Goal: Transaction & Acquisition: Subscribe to service/newsletter

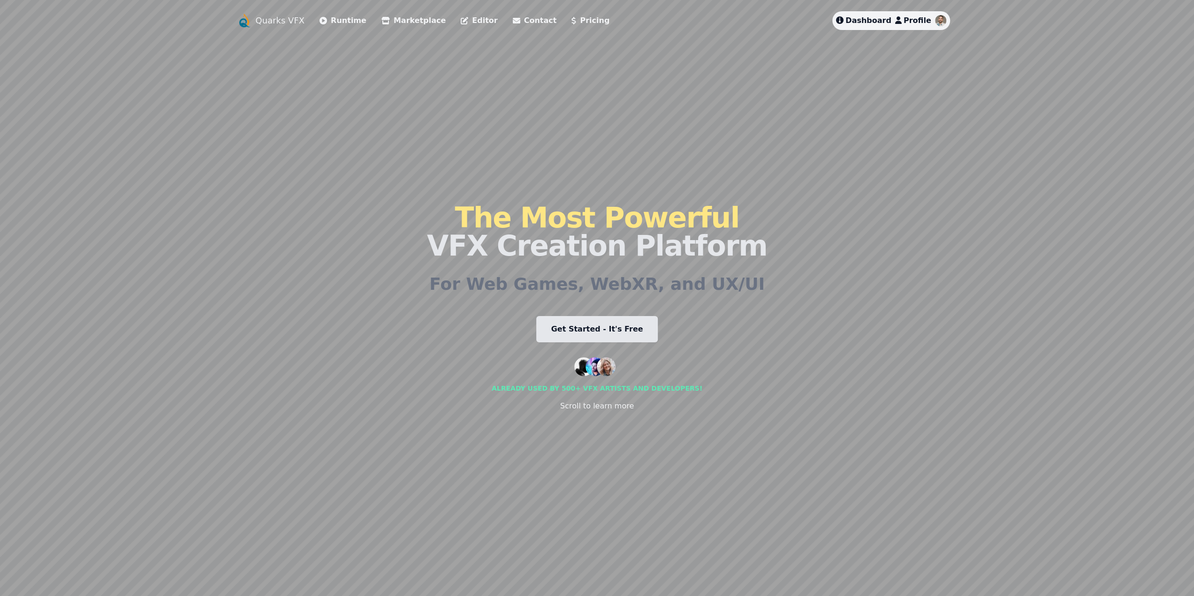
click at [921, 20] on span "Profile" at bounding box center [918, 20] width 28 height 9
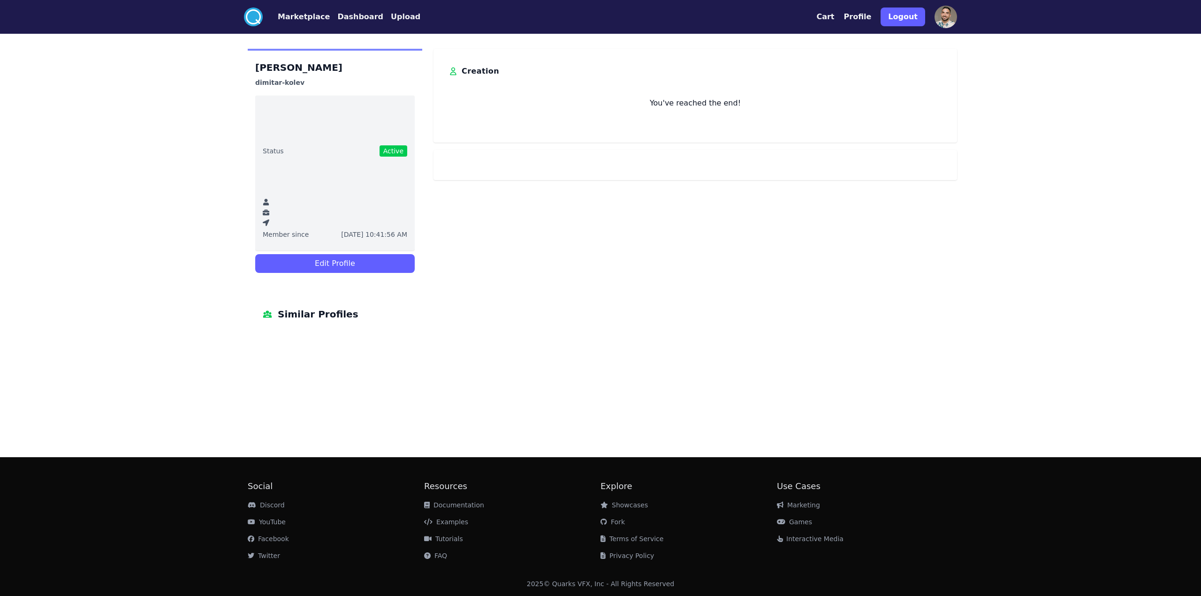
click at [952, 21] on img at bounding box center [946, 17] width 23 height 23
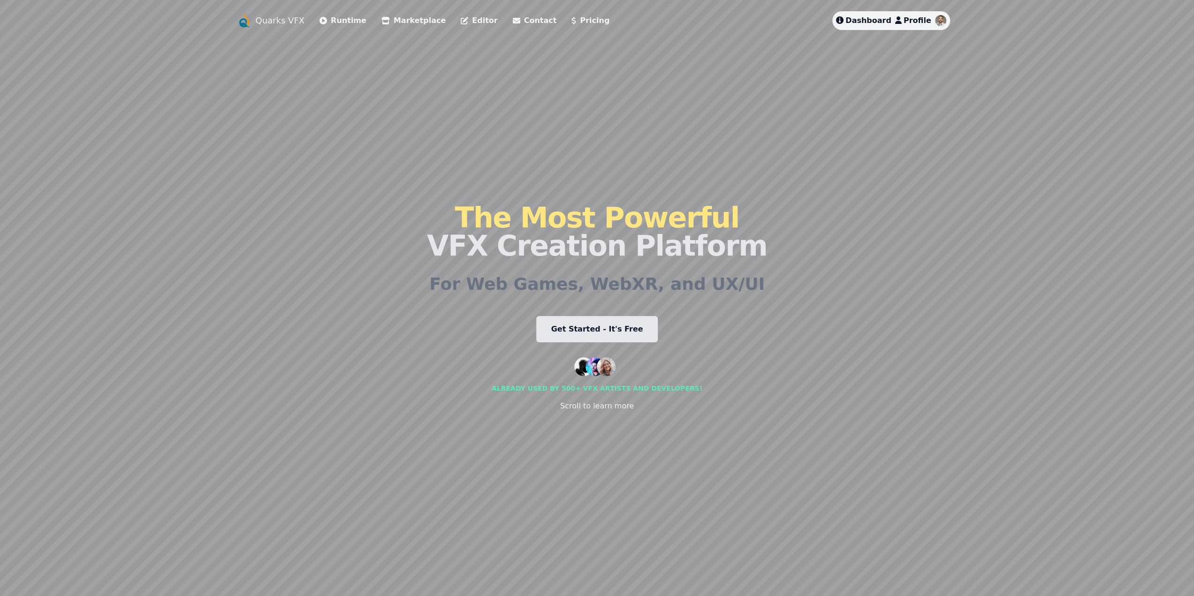
click at [571, 27] on li "Pricing" at bounding box center [590, 20] width 38 height 19
click at [631, 327] on link "Get Started - It's Free" at bounding box center [597, 329] width 122 height 26
click at [571, 20] on link "Pricing" at bounding box center [590, 20] width 38 height 11
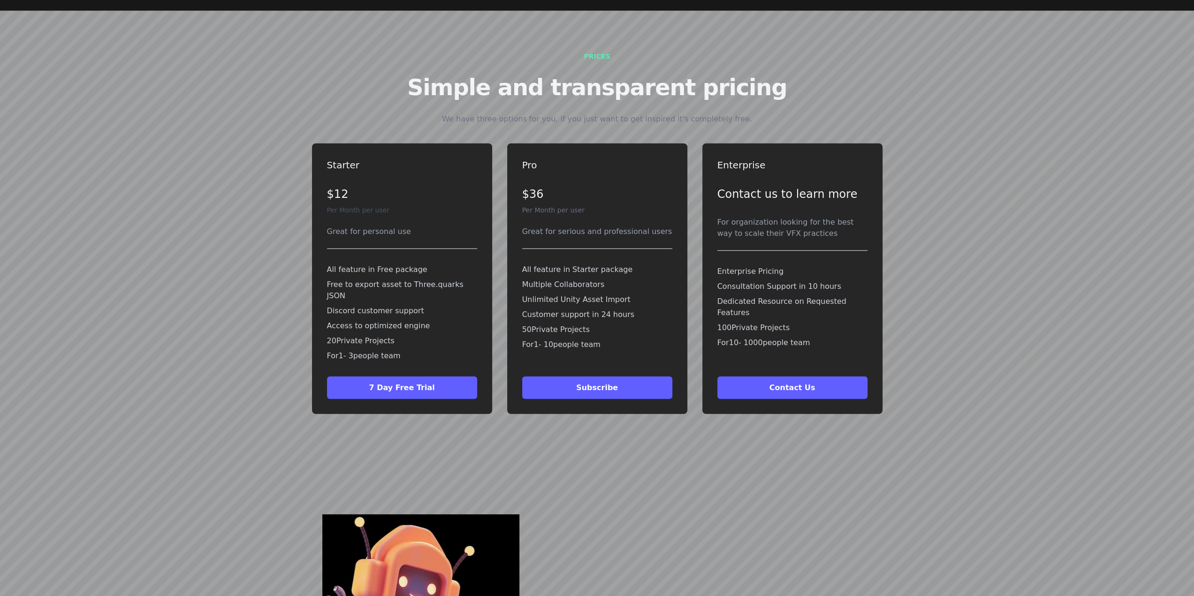
scroll to position [2538, 0]
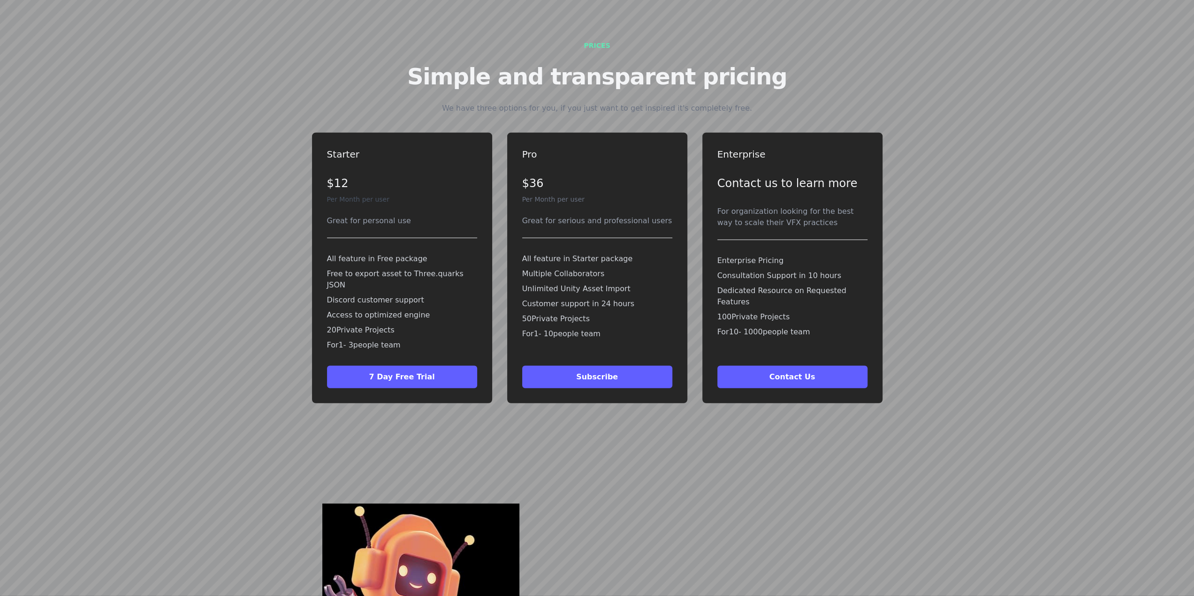
click at [425, 366] on button "7 Day Free Trial" at bounding box center [402, 377] width 150 height 23
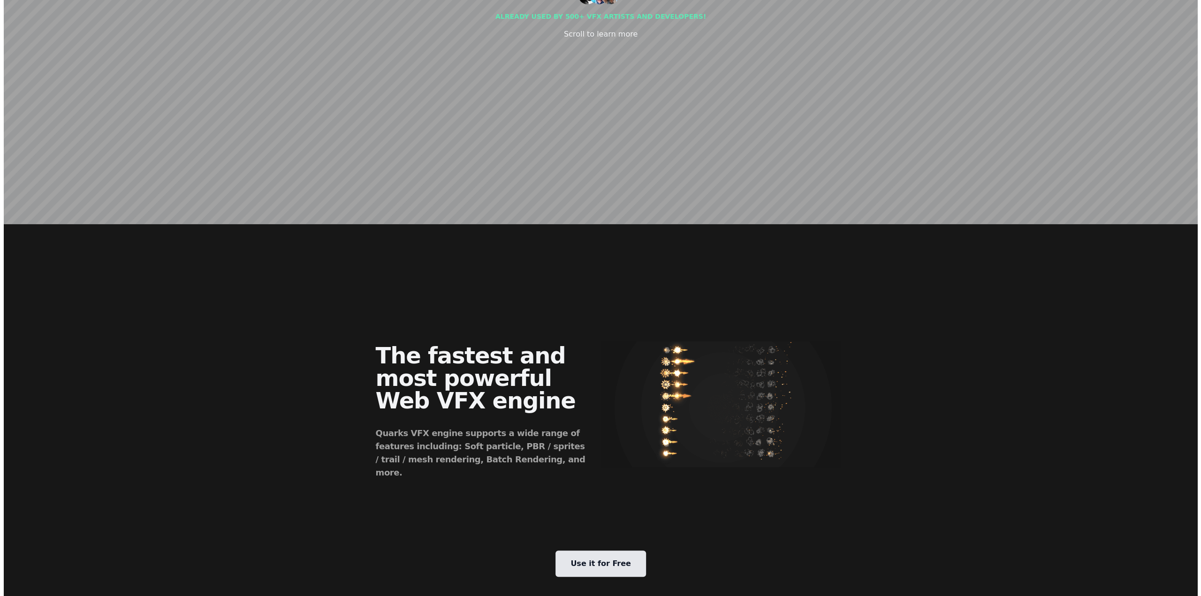
scroll to position [0, 0]
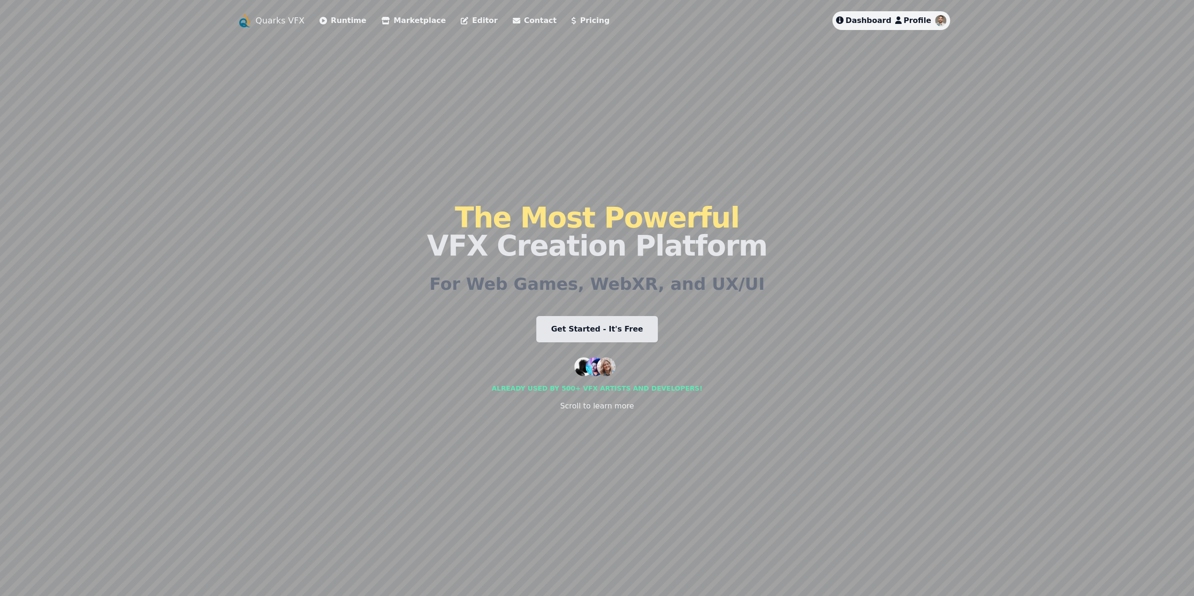
drag, startPoint x: 954, startPoint y: 372, endPoint x: 898, endPoint y: 16, distance: 360.4
click at [927, 29] on div "Dashboard Profile" at bounding box center [890, 20] width 117 height 19
click at [927, 23] on span "Profile" at bounding box center [918, 20] width 28 height 9
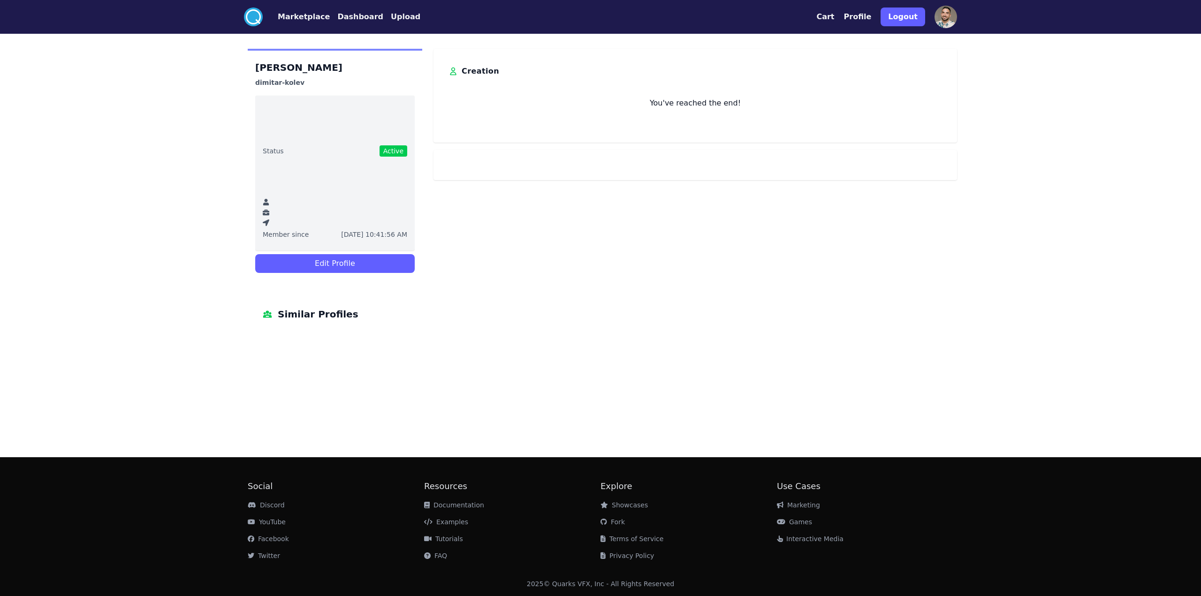
click at [285, 85] on h3 "dimitar-kolev" at bounding box center [335, 82] width 160 height 11
click at [823, 83] on div "You've reached the end!" at bounding box center [696, 94] width 494 height 30
click at [368, 156] on ul "Status Active Member since [DATE] 10:41:56 AM" at bounding box center [335, 173] width 160 height 155
drag, startPoint x: 368, startPoint y: 156, endPoint x: 368, endPoint y: 166, distance: 9.9
click at [368, 156] on ul "Status Active Member since [DATE] 10:41:56 AM" at bounding box center [335, 173] width 160 height 155
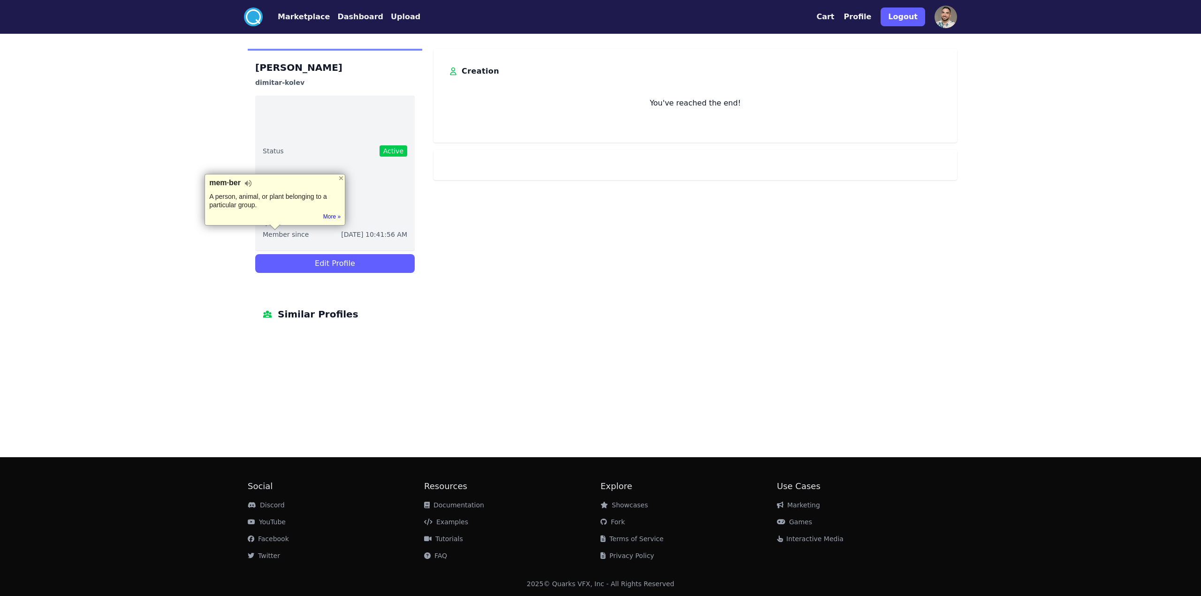
click at [356, 208] on ul "Status Active Member since [DATE] 10:41:56 AM" at bounding box center [335, 173] width 160 height 155
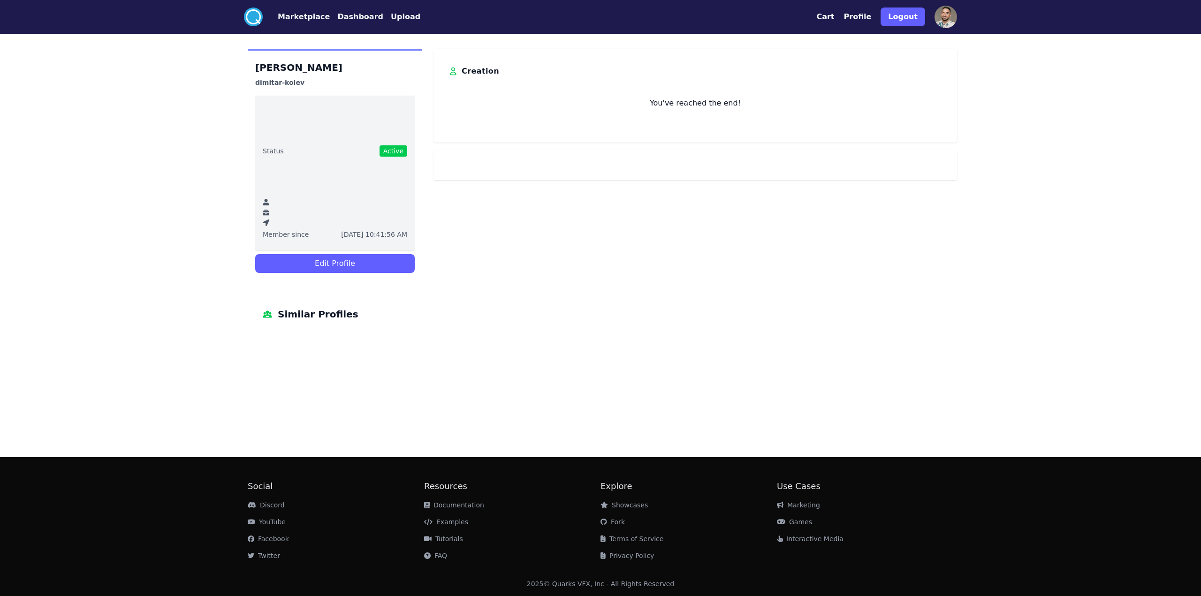
click at [350, 257] on button "Edit Profile" at bounding box center [335, 263] width 160 height 19
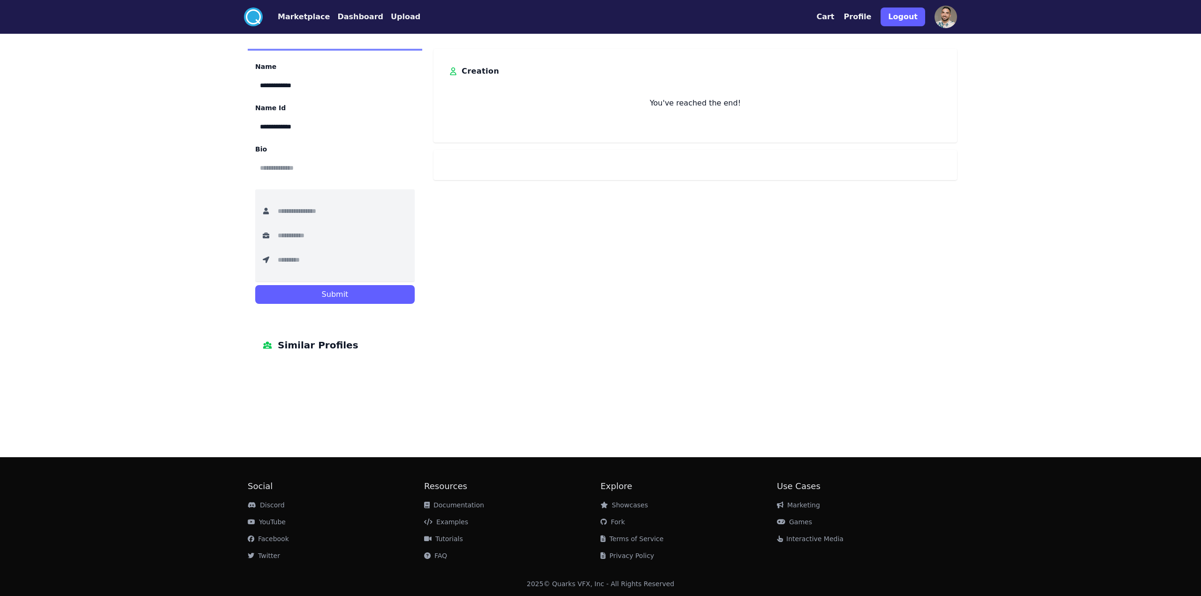
click at [335, 179] on div "Bio" at bounding box center [335, 164] width 160 height 38
click at [948, 16] on img at bounding box center [946, 17] width 23 height 23
click at [243, 17] on div ".cls-1{fill:#fff;}.cls-2{fill:#29abe2;} Marketplace Dashboard Upload Cart Profi…" at bounding box center [600, 17] width 721 height 34
click at [255, 15] on circle at bounding box center [253, 17] width 19 height 19
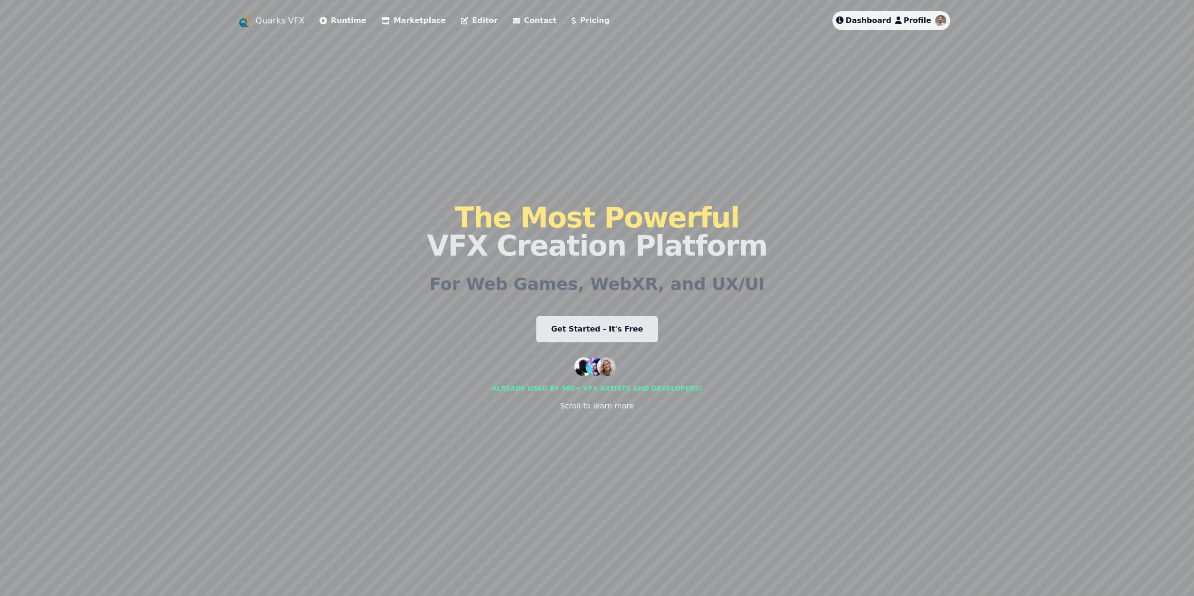
click at [924, 16] on span "Profile" at bounding box center [918, 20] width 28 height 9
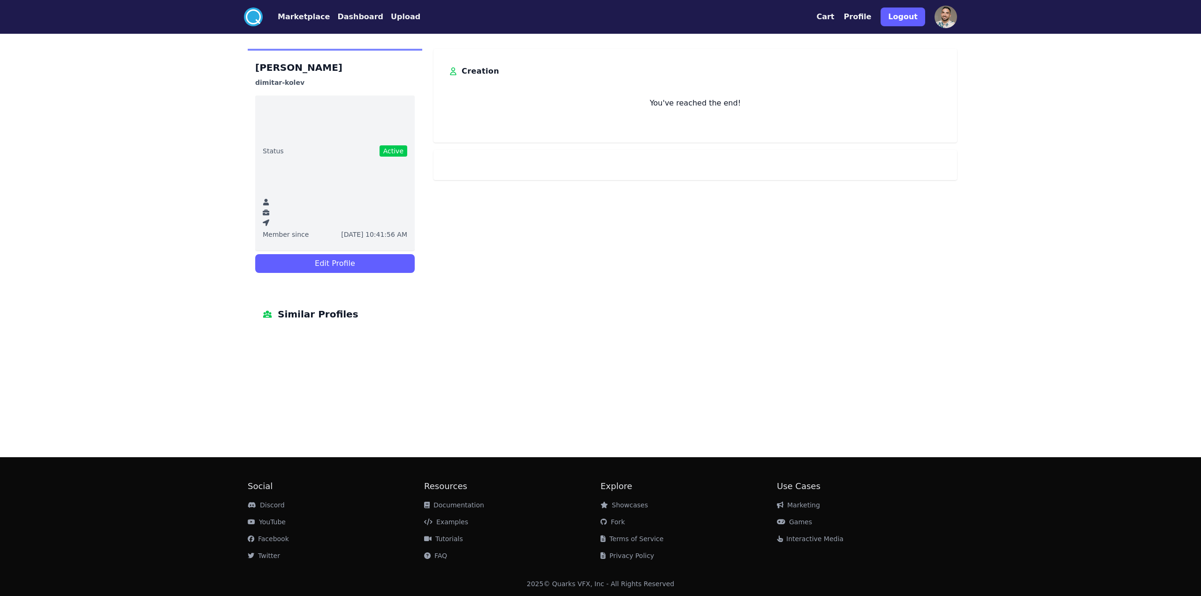
click at [947, 22] on img at bounding box center [946, 17] width 23 height 23
click at [915, 16] on button "Logout" at bounding box center [903, 17] width 45 height 19
